Goal: Task Accomplishment & Management: Use online tool/utility

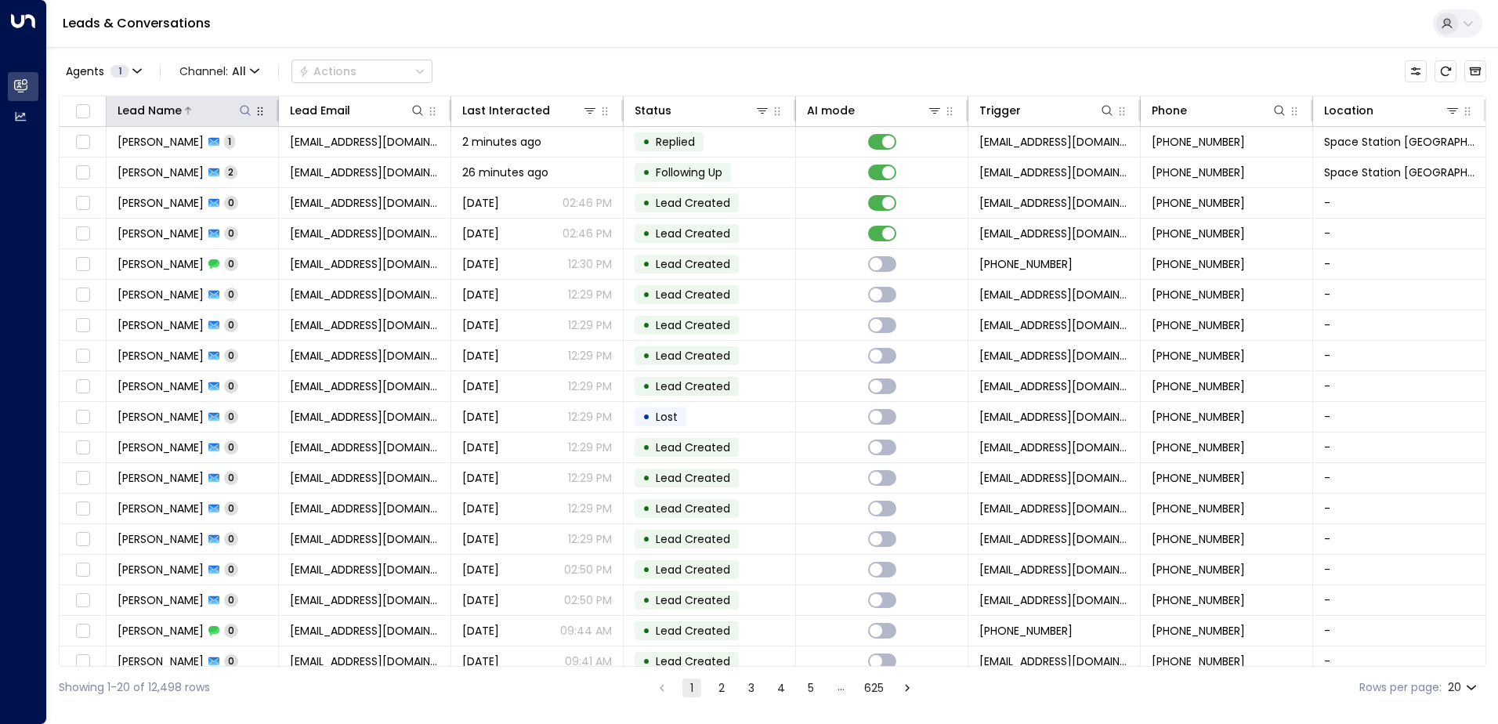
click at [243, 108] on icon at bounding box center [245, 110] width 13 height 13
type input "******"
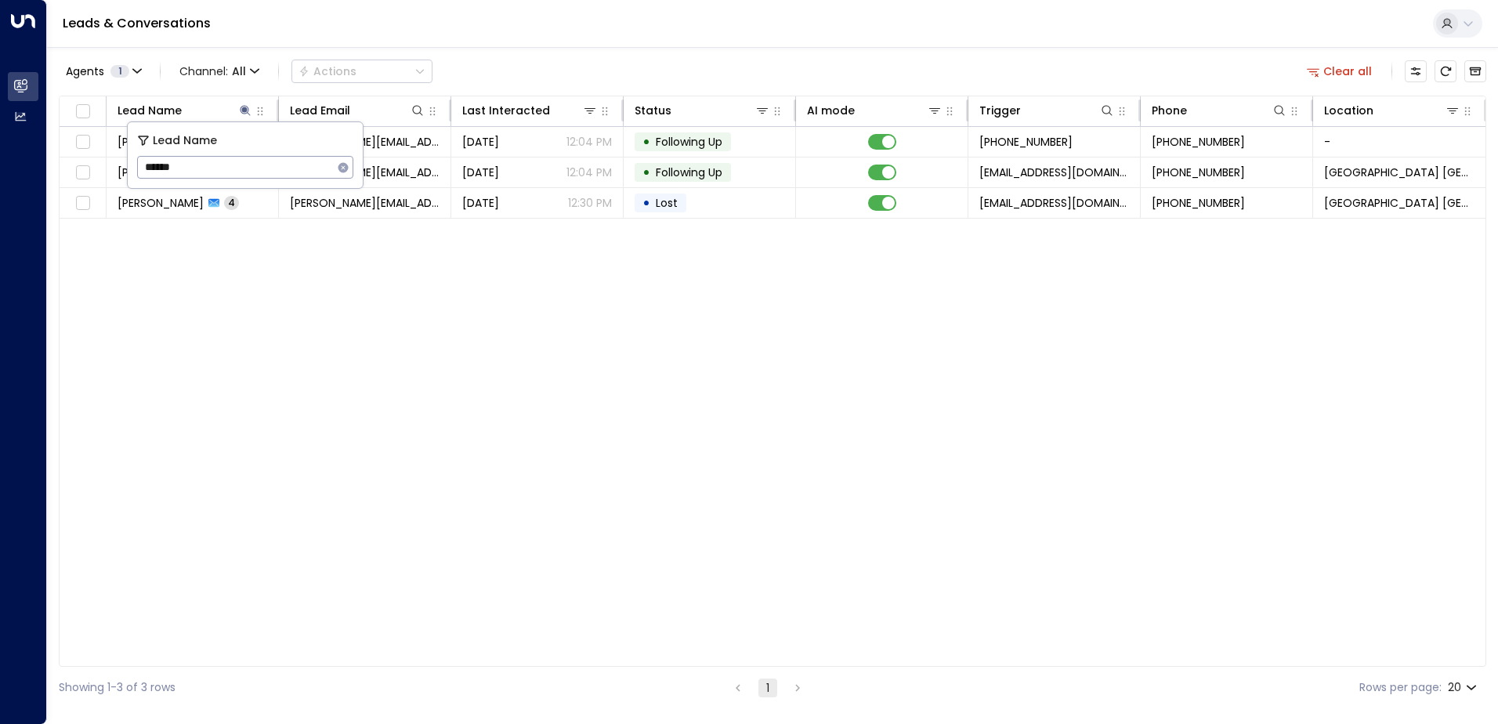
click at [509, 63] on div "Agents 1 Channel: All Actions Clear all" at bounding box center [773, 71] width 1428 height 33
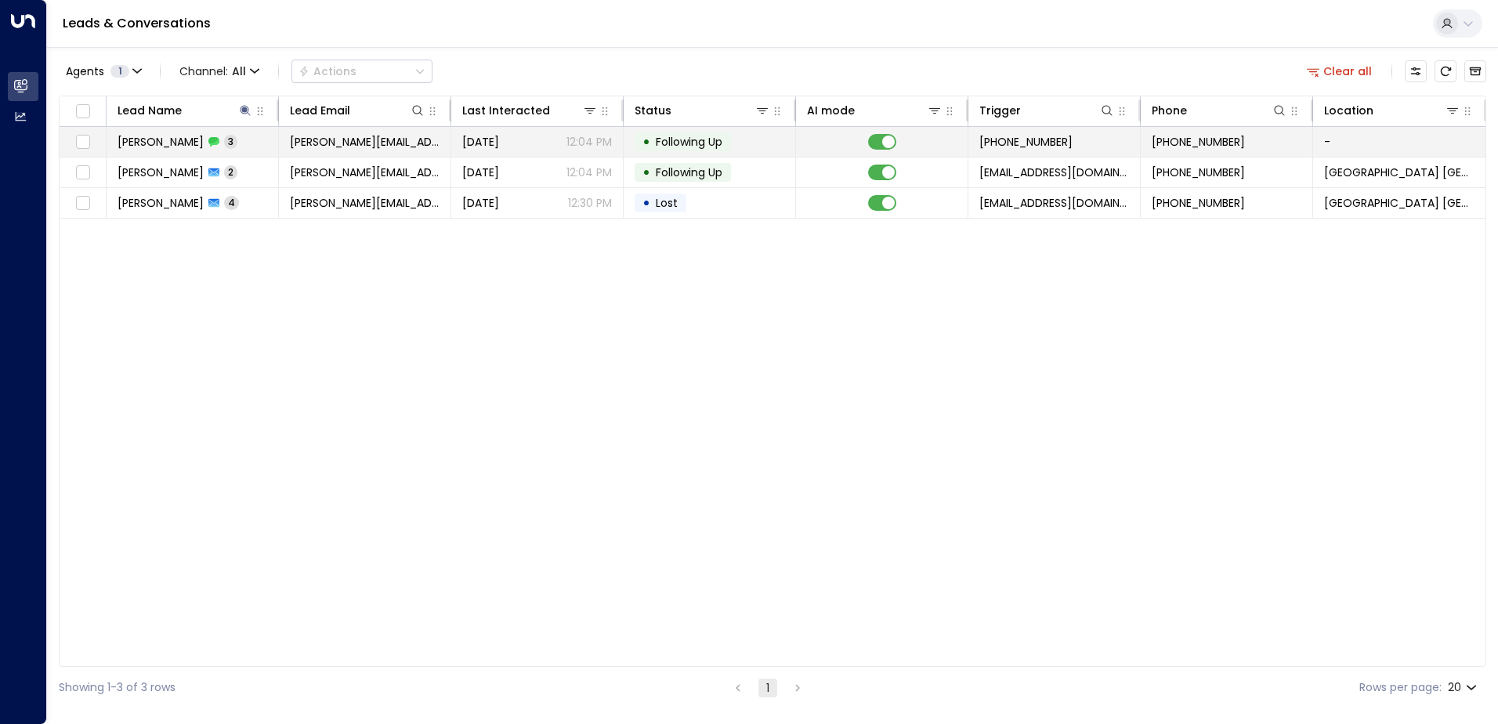
click at [212, 146] on icon at bounding box center [213, 141] width 11 height 11
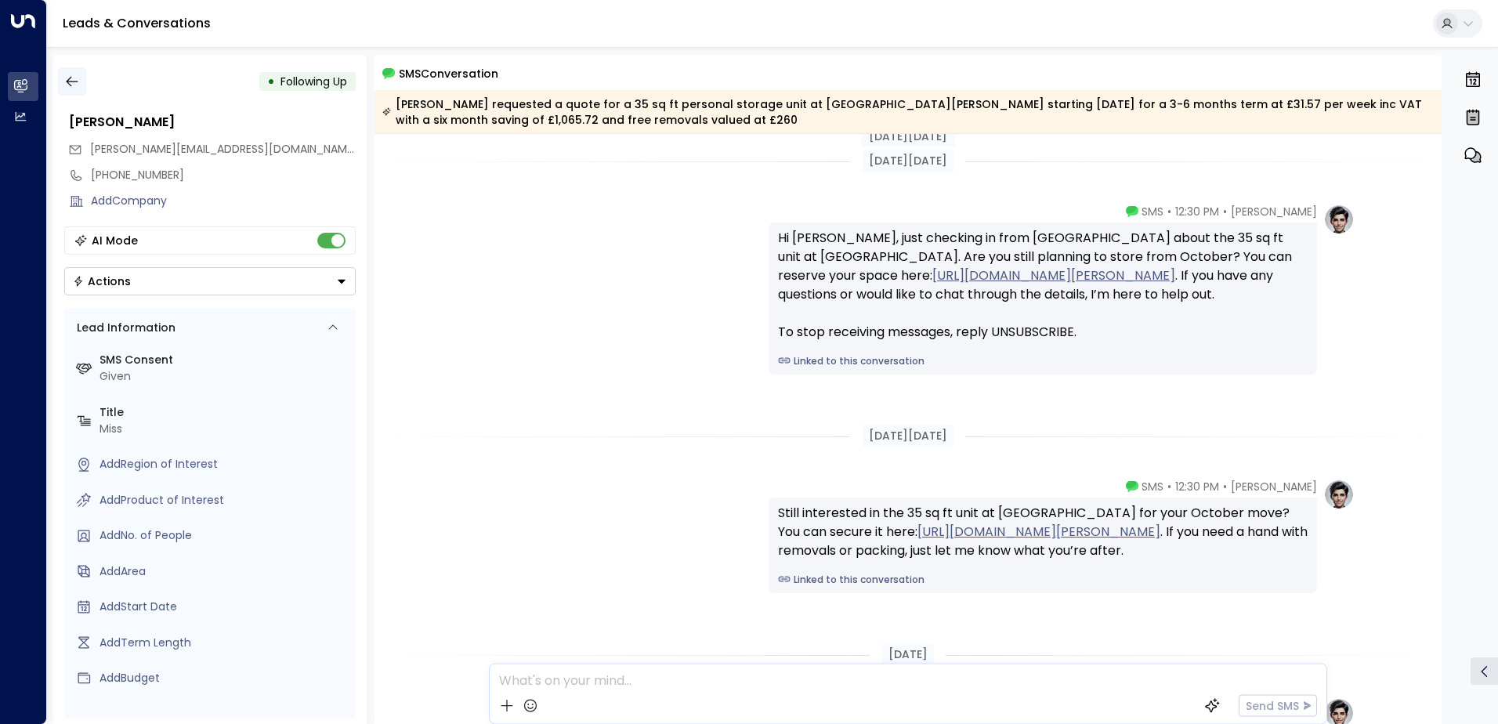
click at [64, 81] on icon "button" at bounding box center [72, 82] width 16 height 16
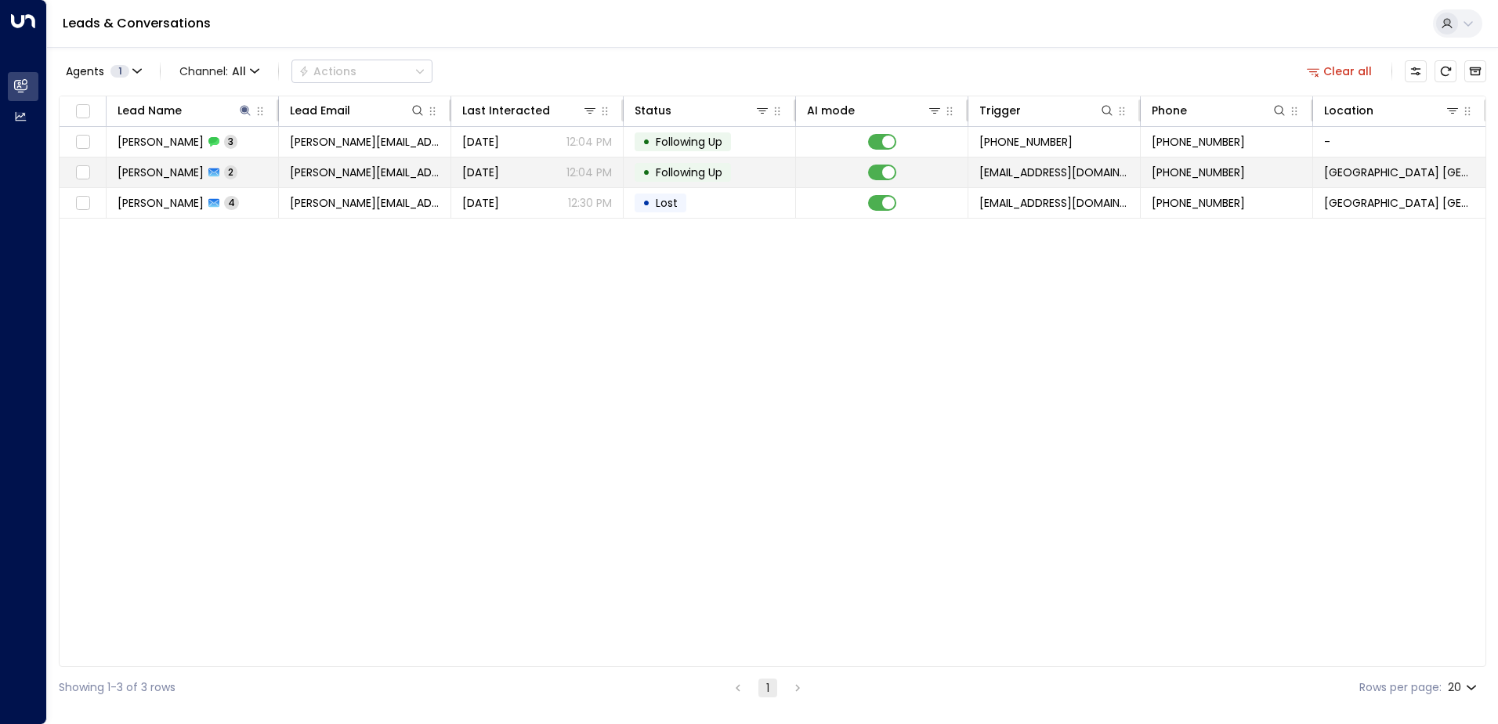
click at [217, 171] on icon at bounding box center [213, 172] width 11 height 9
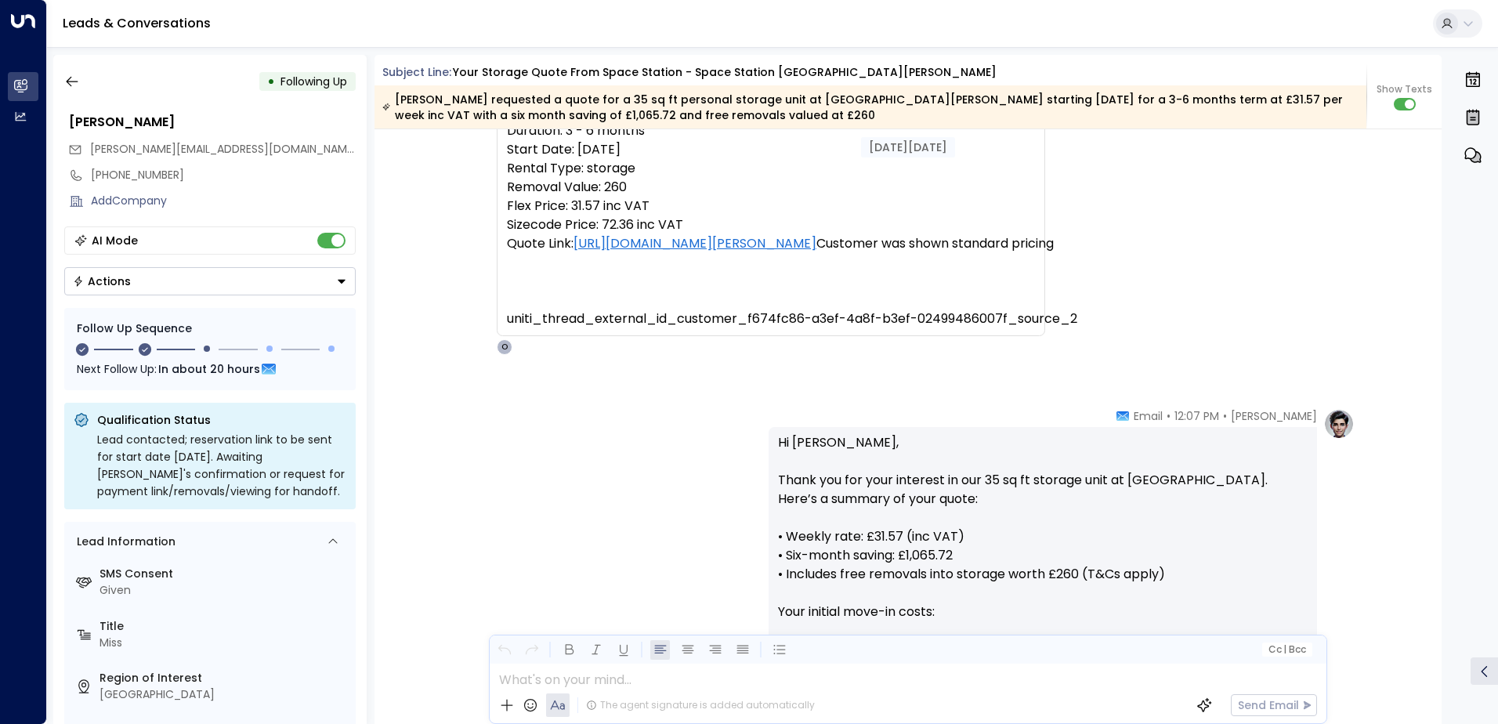
scroll to position [266, 0]
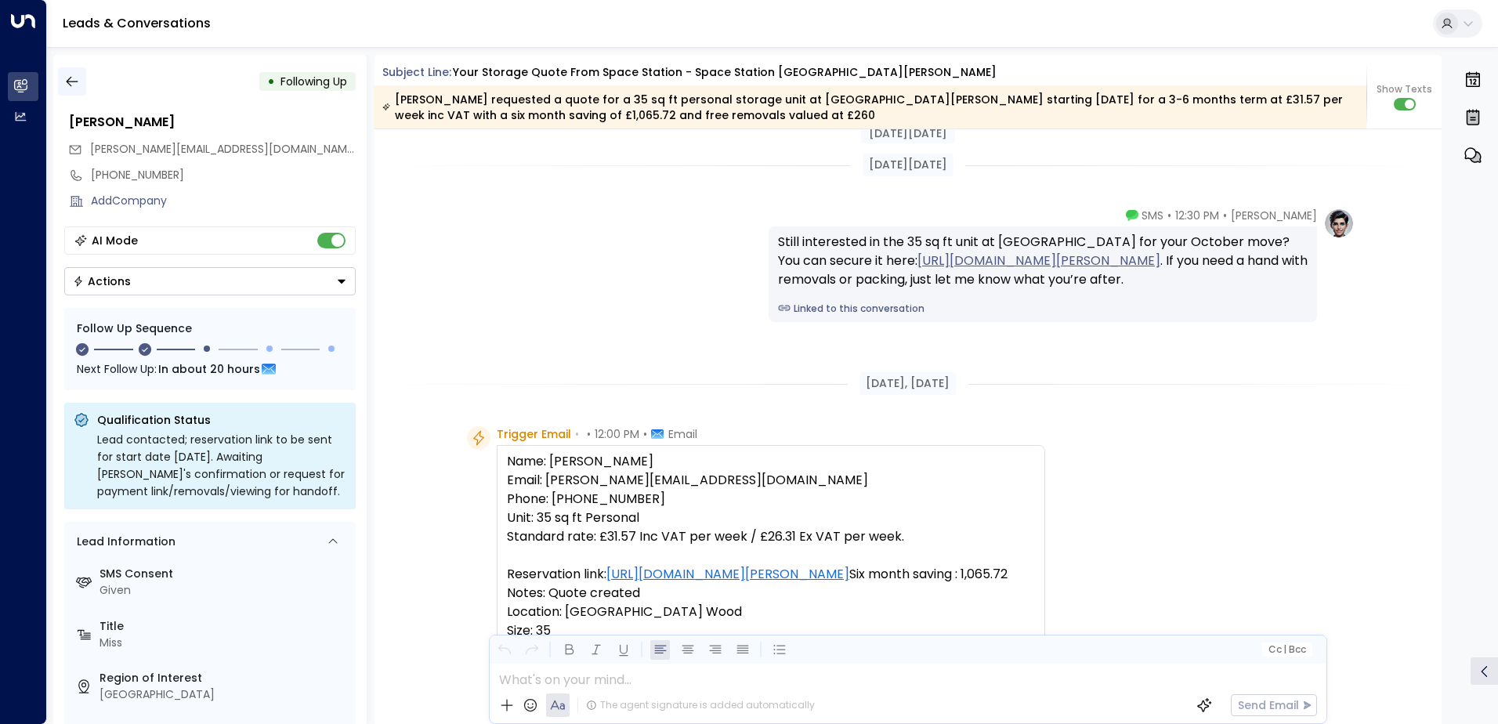
click at [65, 73] on button "button" at bounding box center [72, 81] width 28 height 28
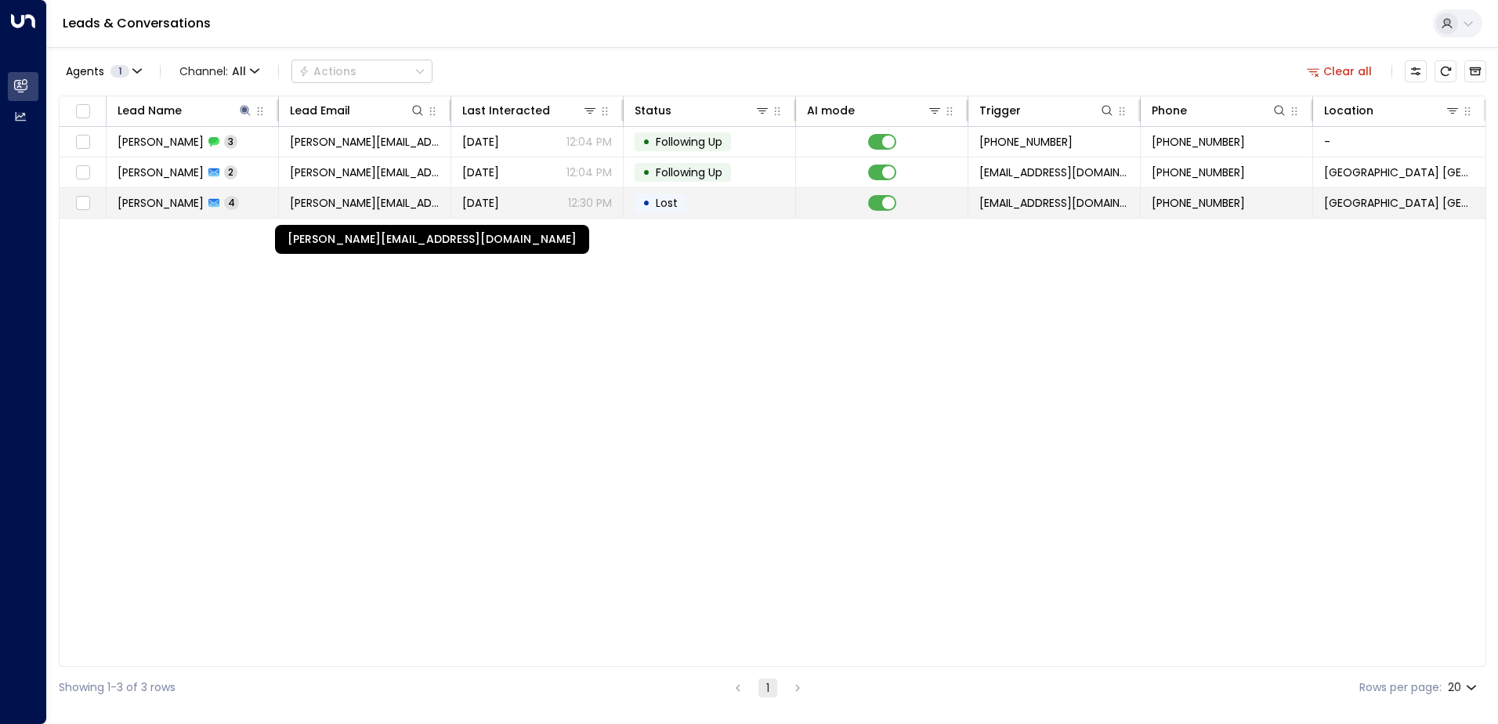
click at [306, 203] on span "[PERSON_NAME][EMAIL_ADDRESS][DOMAIN_NAME]" at bounding box center [365, 203] width 150 height 16
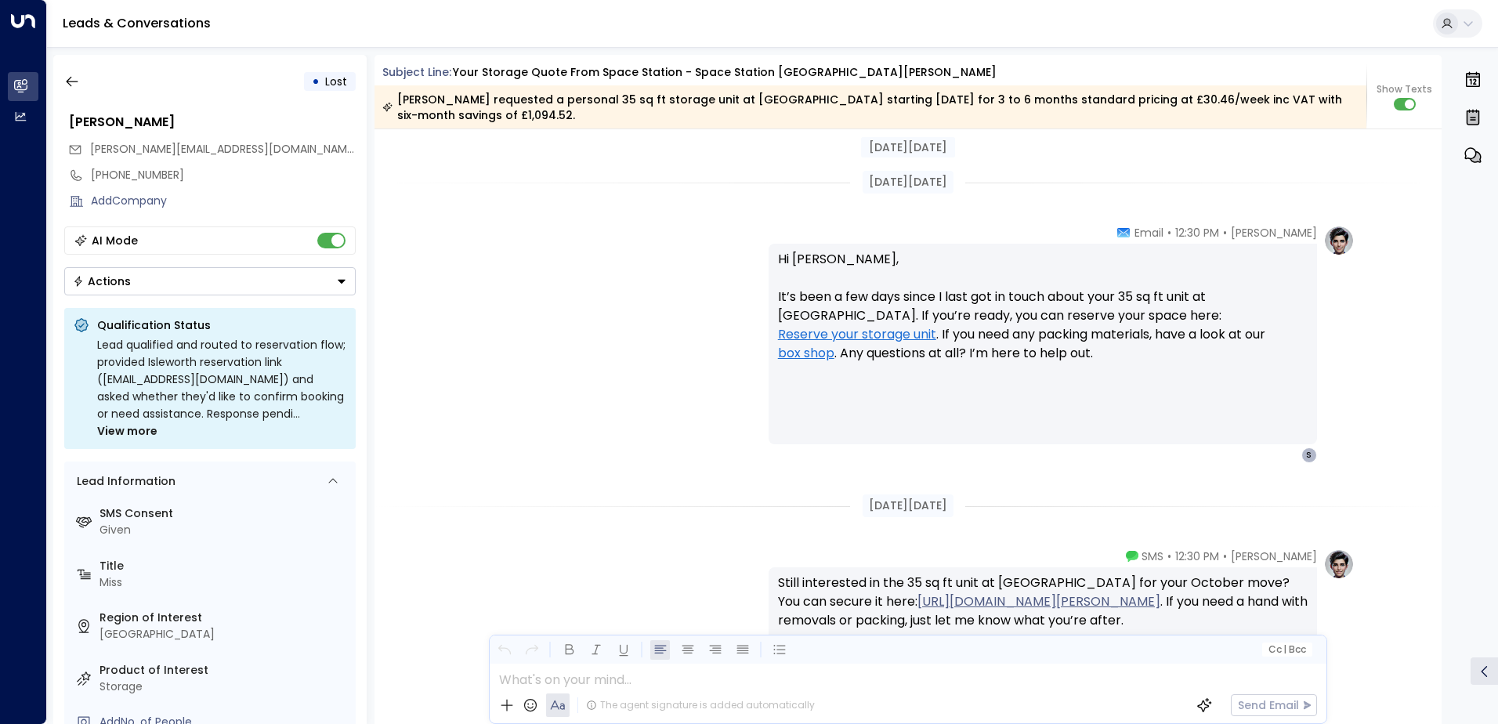
scroll to position [1619, 0]
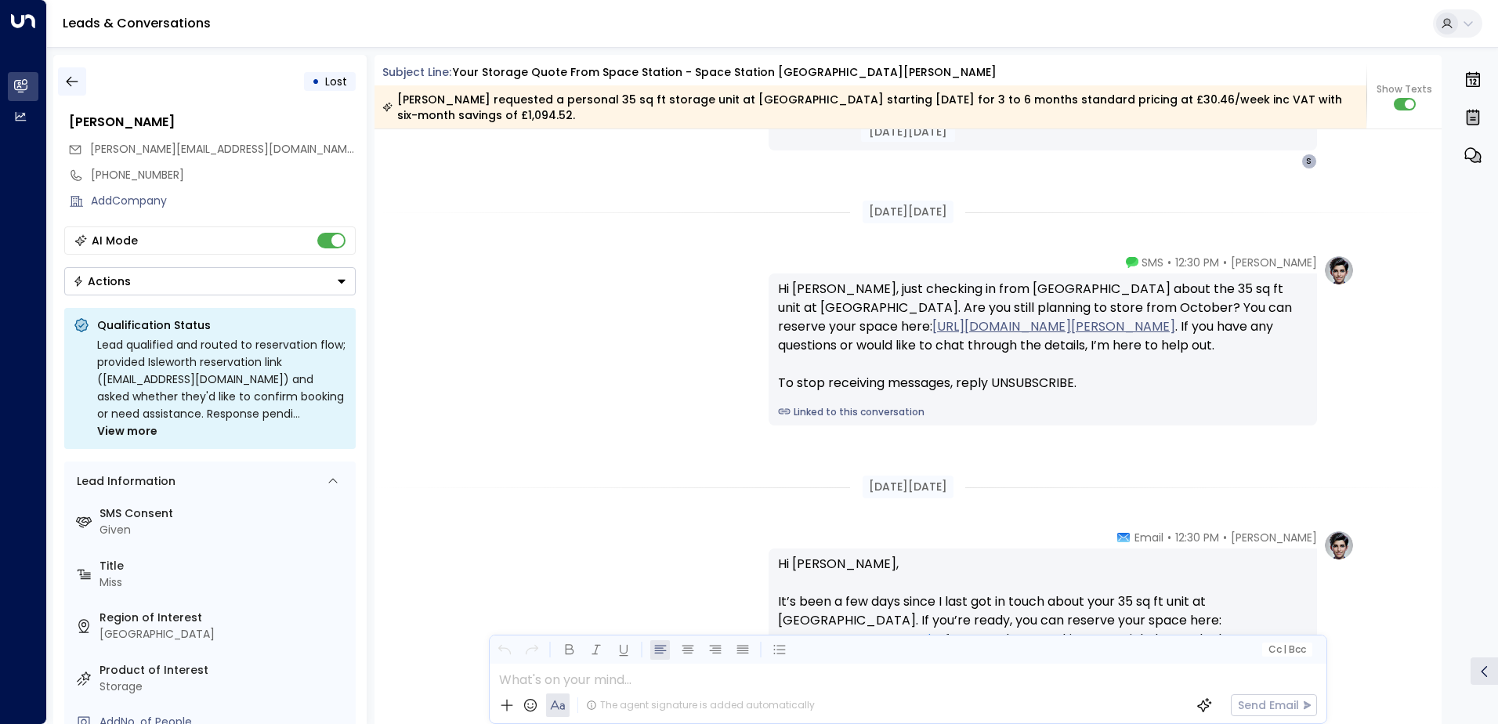
click at [71, 83] on icon "button" at bounding box center [72, 82] width 16 height 16
